Goal: Information Seeking & Learning: Learn about a topic

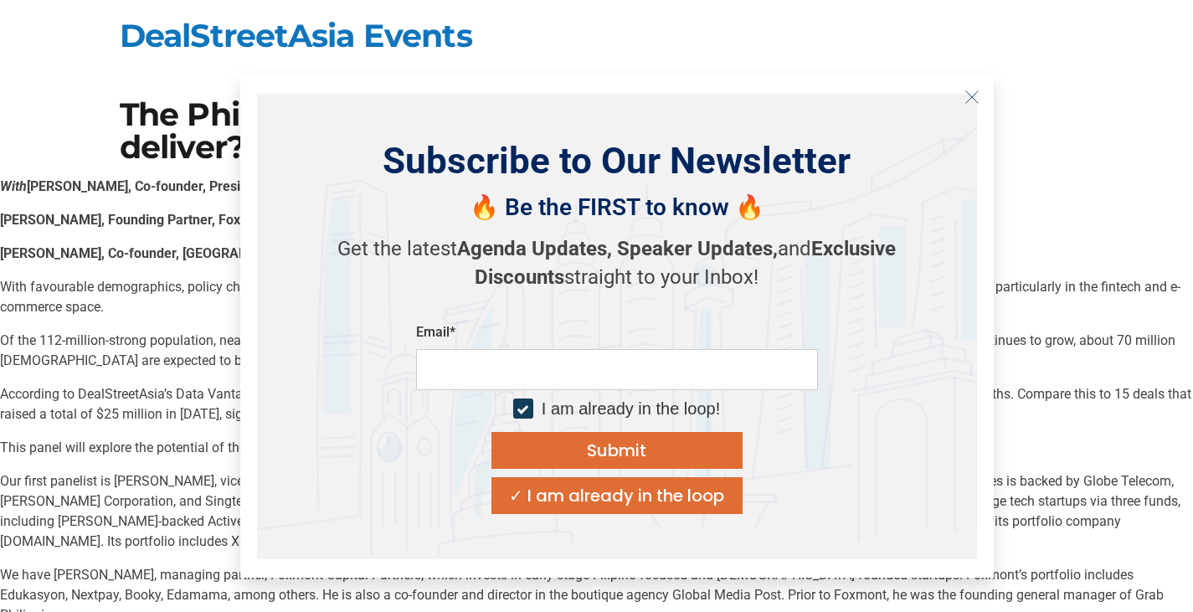
click at [981, 110] on button "Close" at bounding box center [972, 97] width 27 height 27
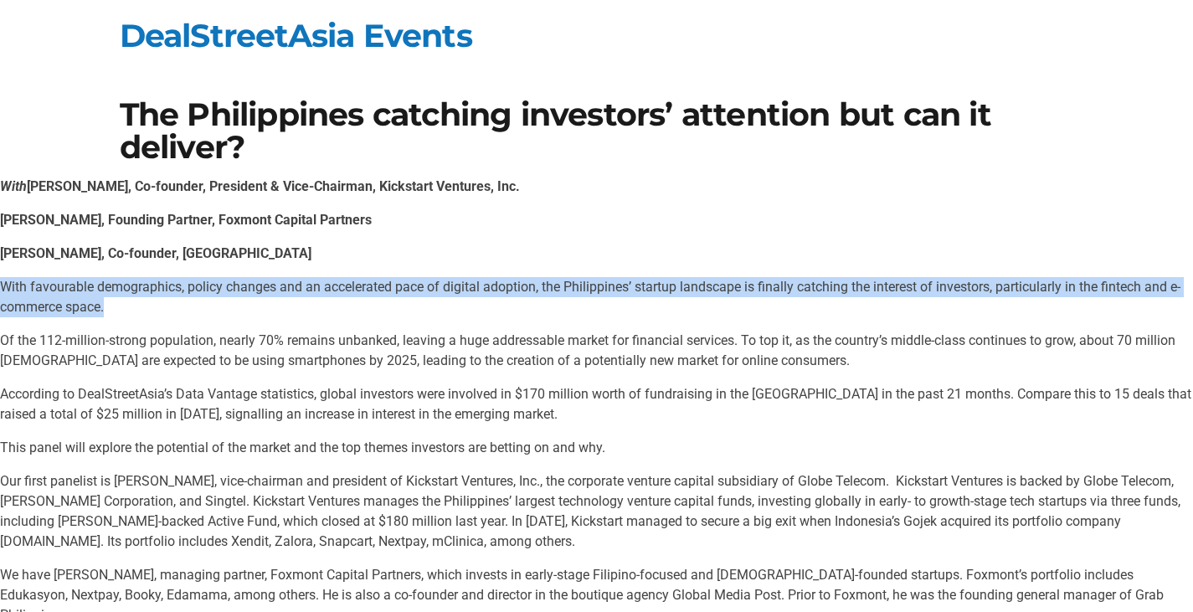
drag, startPoint x: 0, startPoint y: 287, endPoint x: 105, endPoint y: 311, distance: 107.4
click at [105, 311] on p "With favourable demographics, policy changes and an accelerated pace of digital…" at bounding box center [596, 297] width 1193 height 40
copy p "With favourable demographics, policy changes and an accelerated pace of digital…"
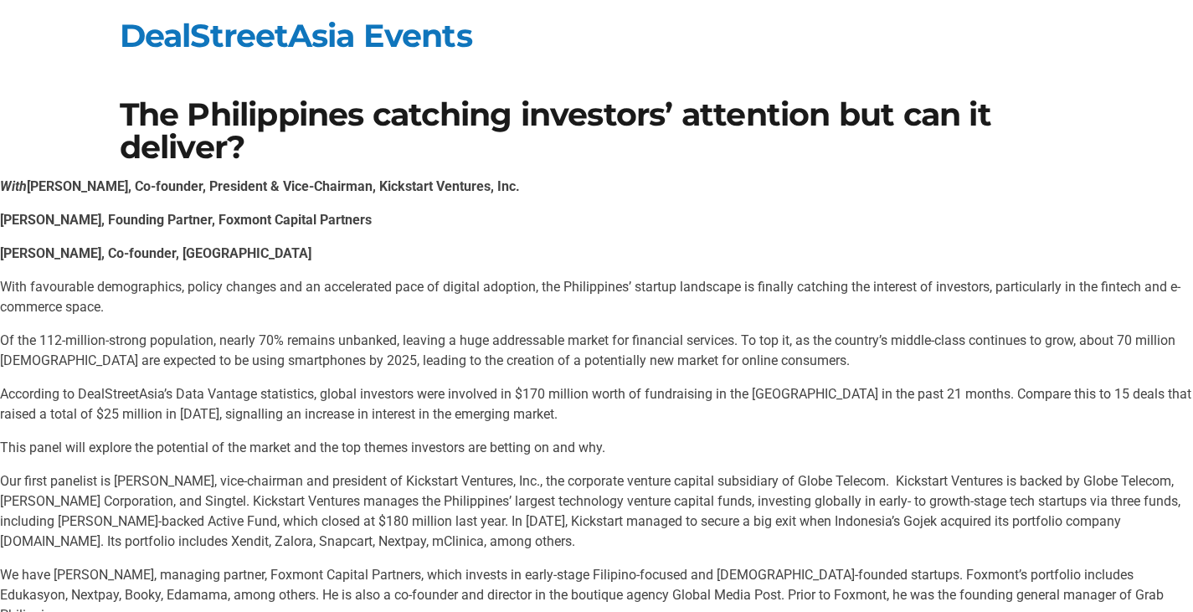
drag, startPoint x: 193, startPoint y: 126, endPoint x: 193, endPoint y: 116, distance: 10.9
click at [193, 116] on h1 "The Philippines catching investors’ attention but can it deliver?" at bounding box center [597, 131] width 954 height 64
click at [190, 43] on link "DealStreetAsia Events" at bounding box center [296, 35] width 352 height 39
